Goal: Find specific page/section: Find specific page/section

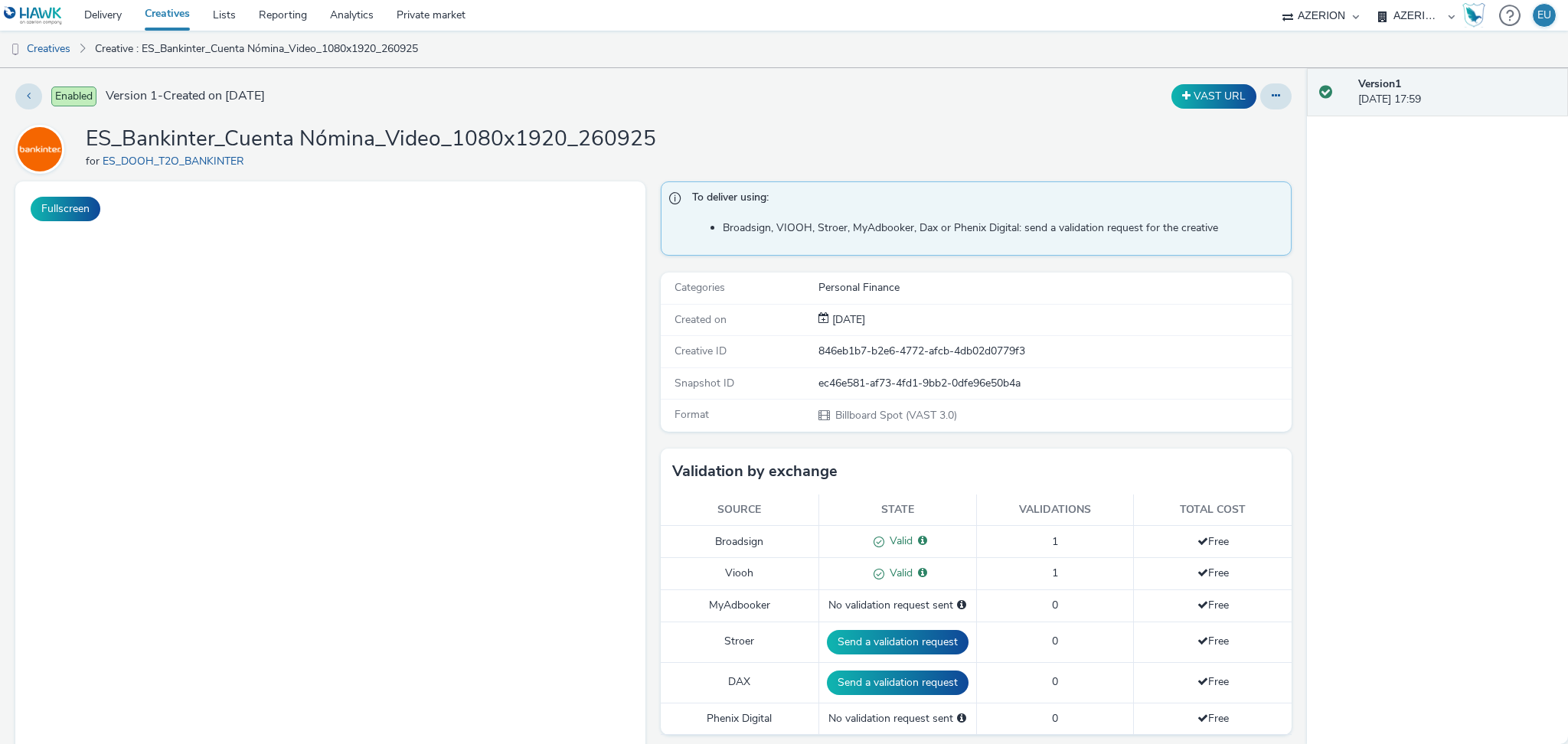
select select "c87e815b-22a1-47c7-876e-bd3135ce1a1d"
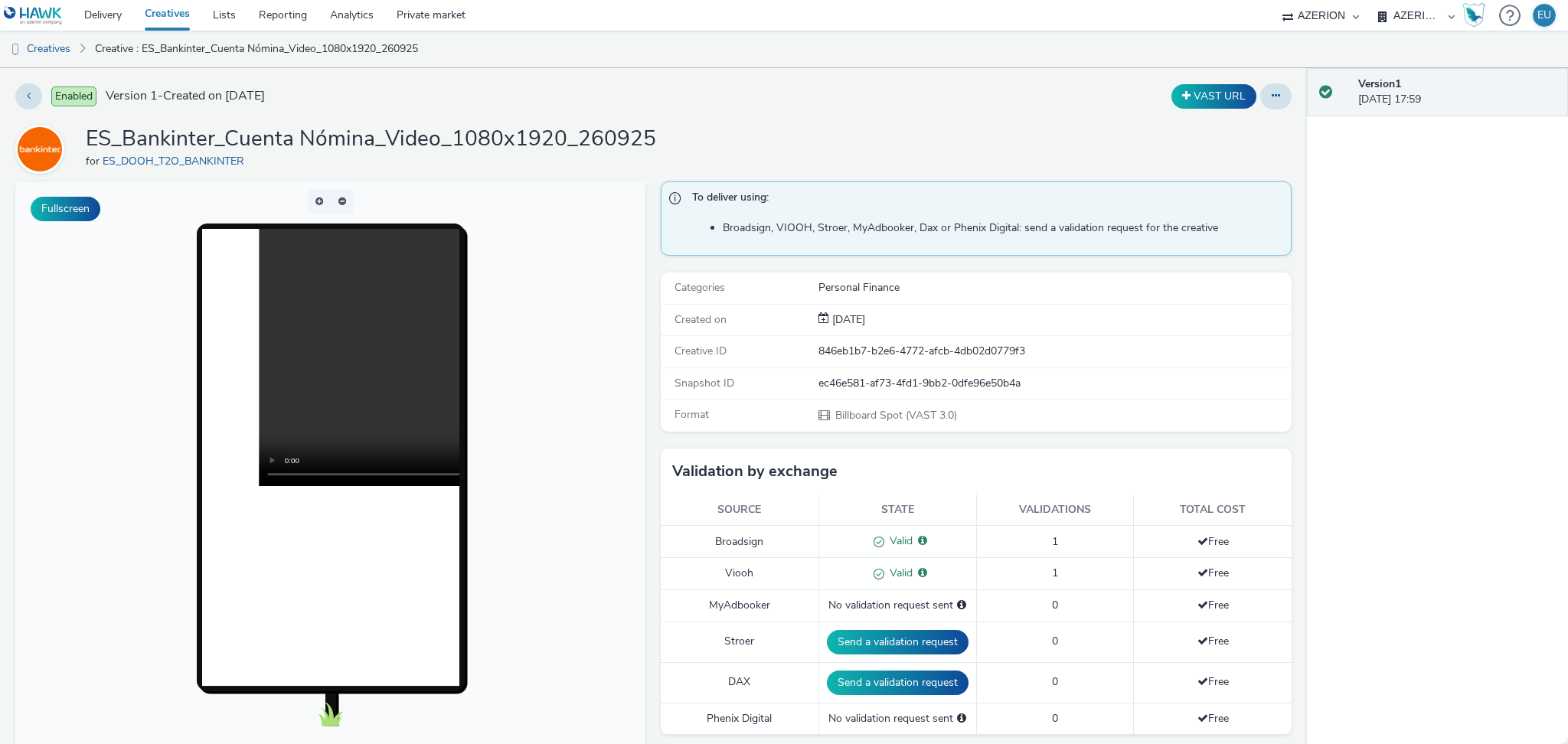
scroll to position [408, 0]
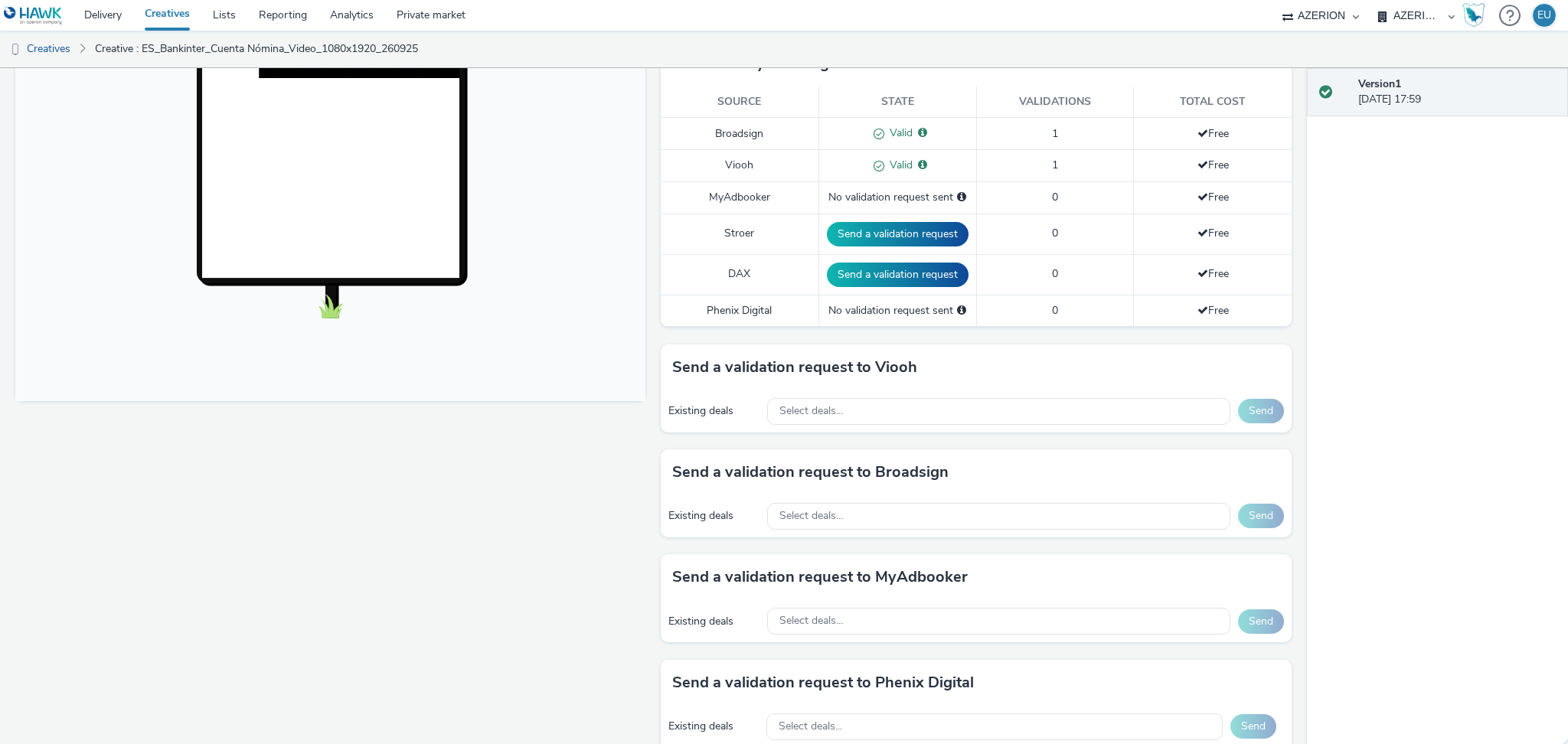
click at [1418, 12] on select "AZERION BRAZIL AZERION MEXICO AZERION PERU AZERION PORTUGAL AZERION SPAIN" at bounding box center [1416, 15] width 92 height 31
click at [1290, 14] on div "AZERION Bodeboca Havas Mexico Hawk (Tests 2021) INTERNAL - Sales Planner Prodoo…" at bounding box center [1321, 15] width 92 height 31
click at [1311, 11] on select "AZERION Bodeboca Havas Mexico Hawk (Tests 2021) INTERNAL - Sales Planner Prodoo…" at bounding box center [1321, 15] width 92 height 31
select select "74c4923f-8c1e-4bb0-8d66-f356ccc03414"
click at [1367, 0] on select "AZERION Bodeboca Havas Mexico Hawk (Tests 2021) INTERNAL - Sales Planner Prodoo…" at bounding box center [1321, 15] width 92 height 31
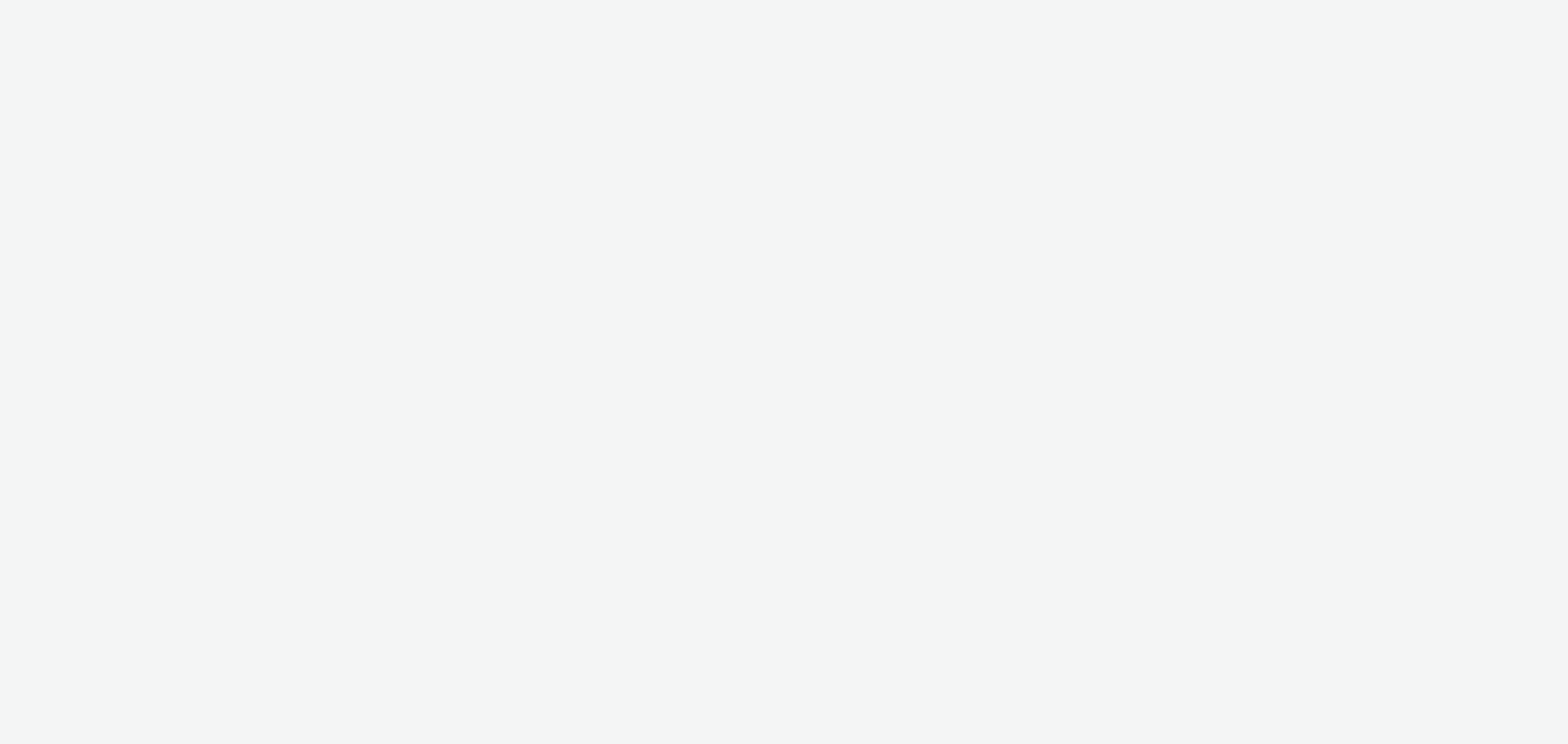
select select "74c4923f-8c1e-4bb0-8d66-f356ccc03414"
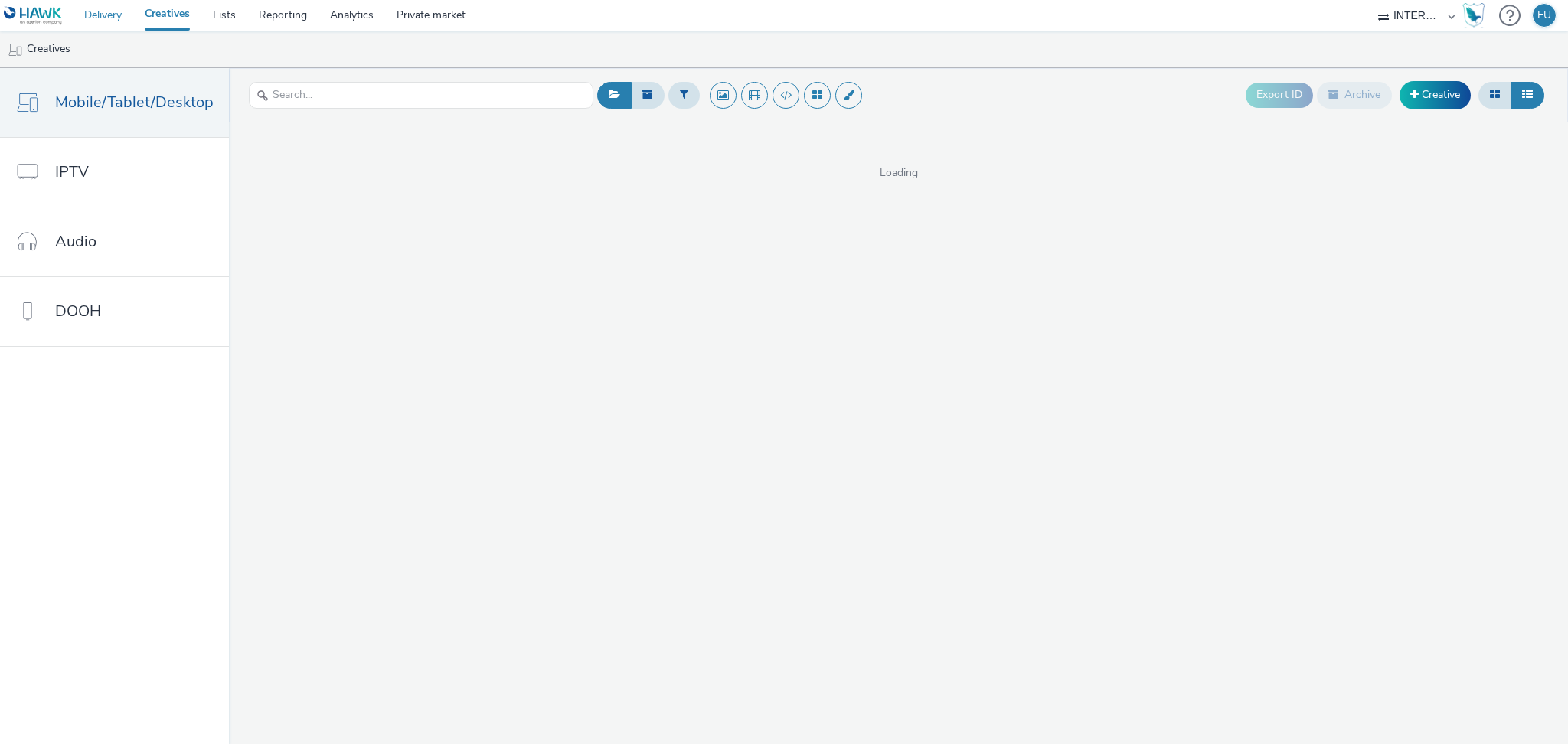
click at [111, 11] on link "Delivery" at bounding box center [103, 15] width 60 height 31
